Goal: Information Seeking & Learning: Learn about a topic

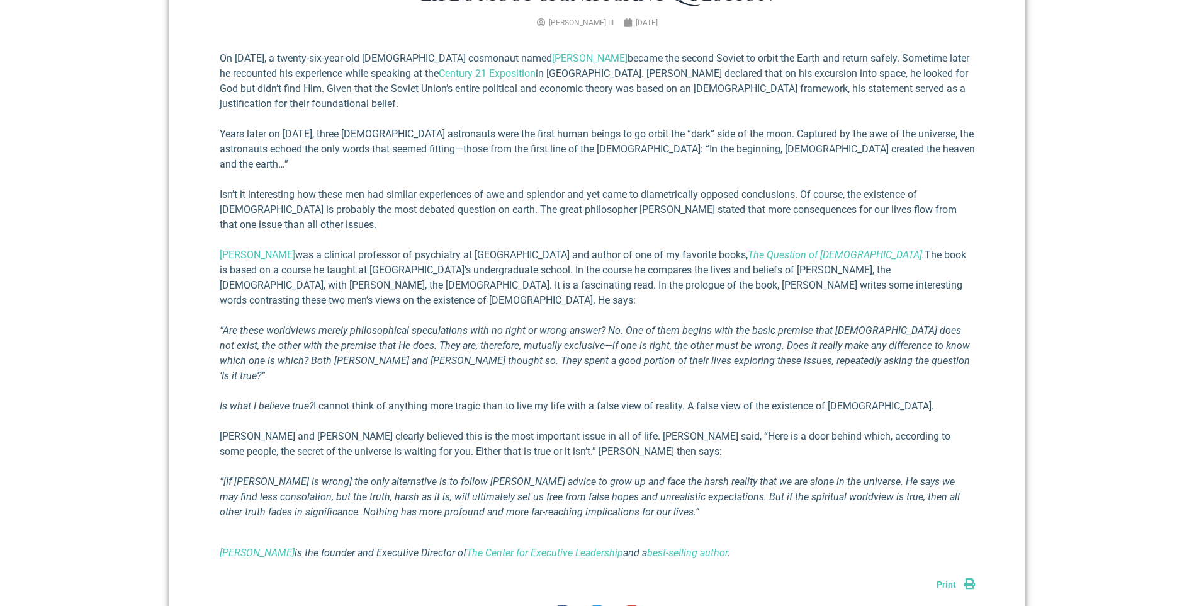
scroll to position [629, 0]
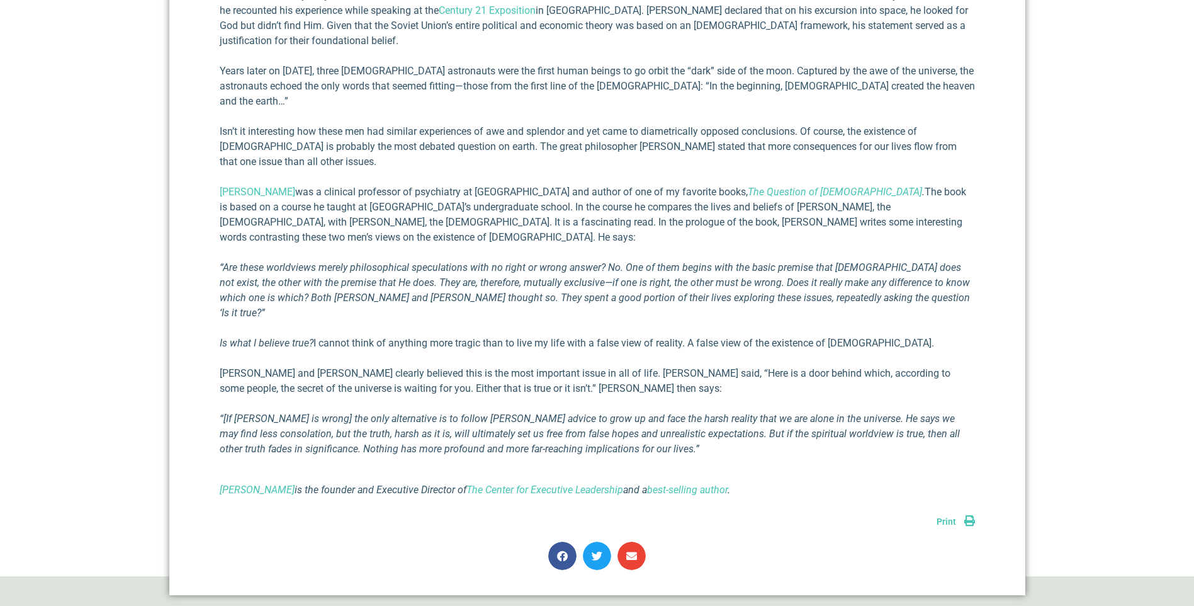
click at [536, 366] on p "[PERSON_NAME] and [PERSON_NAME] clearly believed this is the most important iss…" at bounding box center [597, 381] width 755 height 30
click at [751, 366] on p "[PERSON_NAME] and [PERSON_NAME] clearly believed this is the most important iss…" at bounding box center [597, 381] width 755 height 30
click at [324, 366] on p "[PERSON_NAME] and [PERSON_NAME] clearly believed this is the most important iss…" at bounding box center [597, 381] width 755 height 30
click at [397, 366] on p "[PERSON_NAME] and [PERSON_NAME] clearly believed this is the most important iss…" at bounding box center [597, 381] width 755 height 30
click at [369, 412] on em "“[If [PERSON_NAME] is wrong] the only alternative is to follow [PERSON_NAME] ad…" at bounding box center [590, 433] width 740 height 42
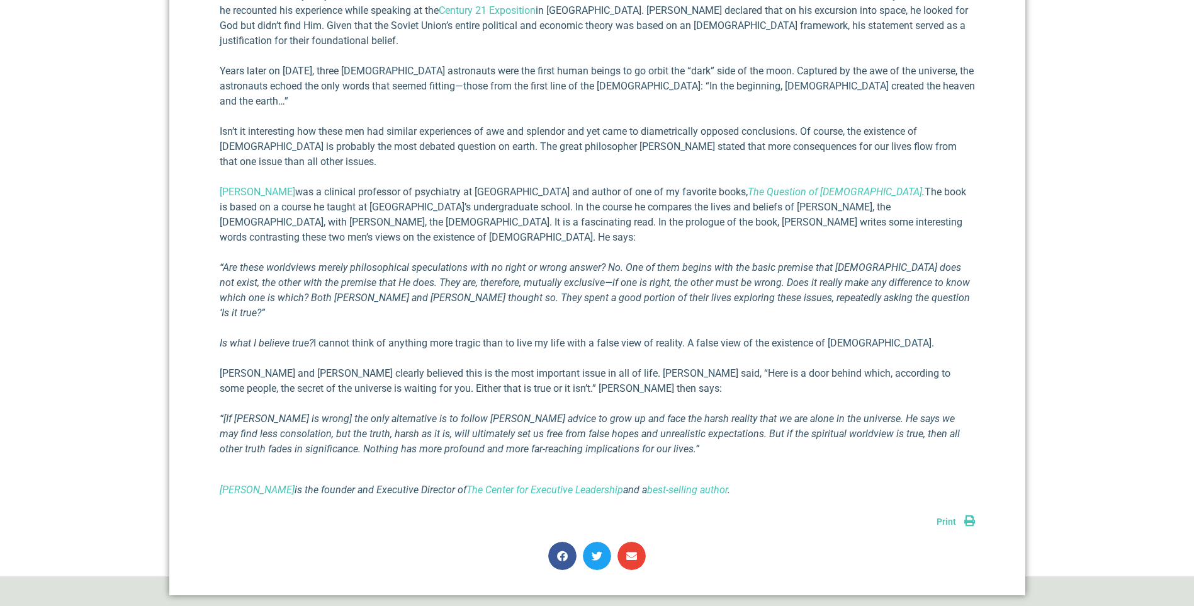
click at [729, 412] on em "“[If [PERSON_NAME] is wrong] the only alternative is to follow [PERSON_NAME] ad…" at bounding box center [590, 433] width 740 height 42
click at [852, 412] on em "“[If [PERSON_NAME] is wrong] the only alternative is to follow [PERSON_NAME] ad…" at bounding box center [590, 433] width 740 height 42
click at [264, 412] on em "“[If [PERSON_NAME] is wrong] the only alternative is to follow [PERSON_NAME] ad…" at bounding box center [590, 433] width 740 height 42
click at [454, 412] on em "“[If [PERSON_NAME] is wrong] the only alternative is to follow [PERSON_NAME] ad…" at bounding box center [590, 433] width 740 height 42
click at [617, 412] on em "“[If [PERSON_NAME] is wrong] the only alternative is to follow [PERSON_NAME] ad…" at bounding box center [590, 433] width 740 height 42
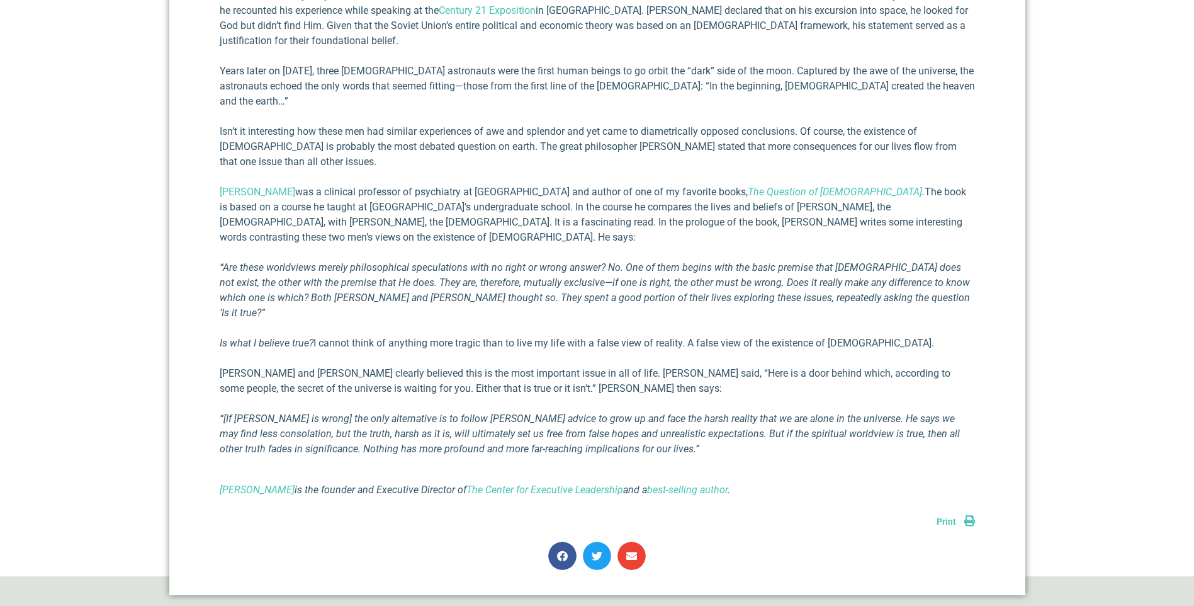
click at [792, 412] on em "“[If [PERSON_NAME] is wrong] the only alternative is to follow [PERSON_NAME] ad…" at bounding box center [590, 433] width 740 height 42
click at [327, 412] on em "“[If [PERSON_NAME] is wrong] the only alternative is to follow [PERSON_NAME] ad…" at bounding box center [590, 433] width 740 height 42
click at [494, 412] on em "“[If [PERSON_NAME] is wrong] the only alternative is to follow [PERSON_NAME] ad…" at bounding box center [590, 433] width 740 height 42
